Goal: Find specific page/section: Find specific page/section

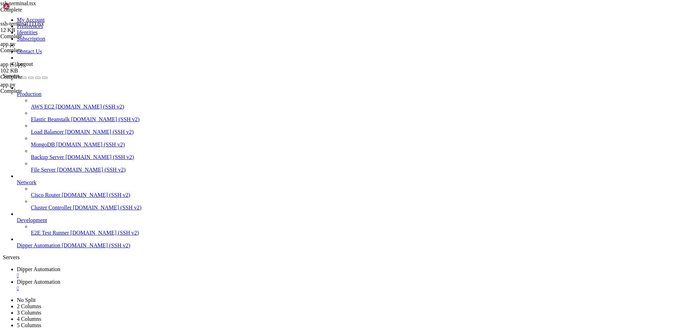
scroll to position [4115, 0]
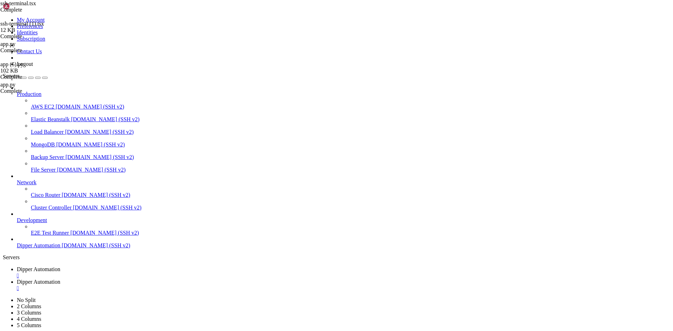
type input "/root/DipperIntegrated/components"
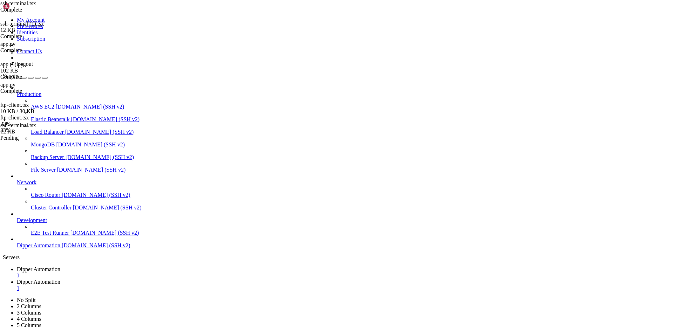
click at [625, 233] on div "ssh-terminal.tsx Complete ssh-terminal (1).tsx 12 KB Complete app.py Complete a…" at bounding box center [336, 165] width 673 height 331
click at [117, 266] on link "Dipper Automation " at bounding box center [343, 272] width 653 height 13
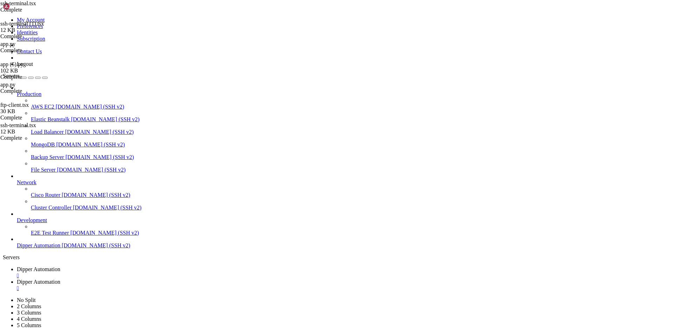
click at [60, 279] on span "Dipper Automation" at bounding box center [38, 282] width 43 height 6
